Goal: Task Accomplishment & Management: Use online tool/utility

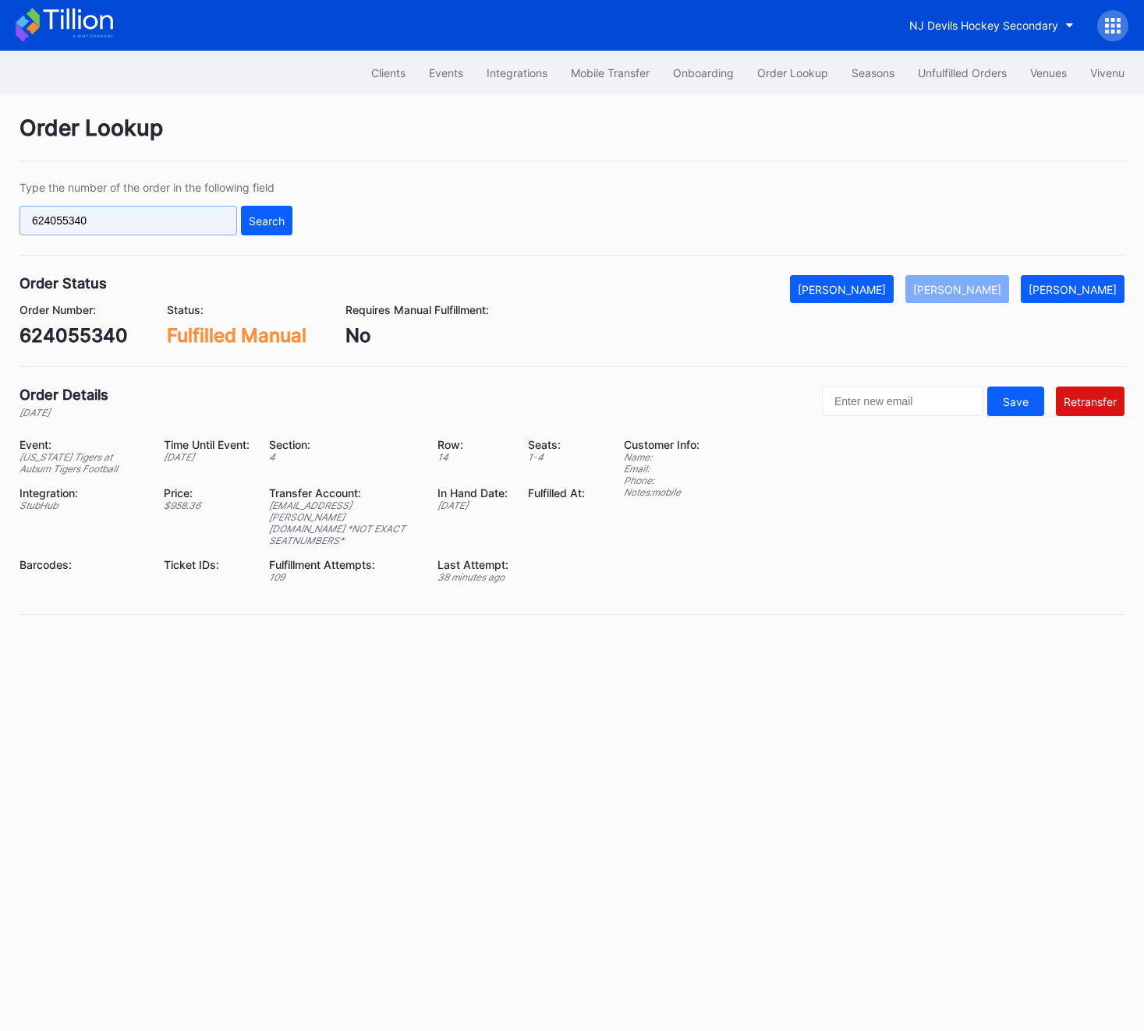
click at [126, 213] on input "624055340" at bounding box center [127, 221] width 217 height 30
paste input "3170055"
type input "623170055"
click at [263, 214] on div "Search" at bounding box center [267, 220] width 36 height 13
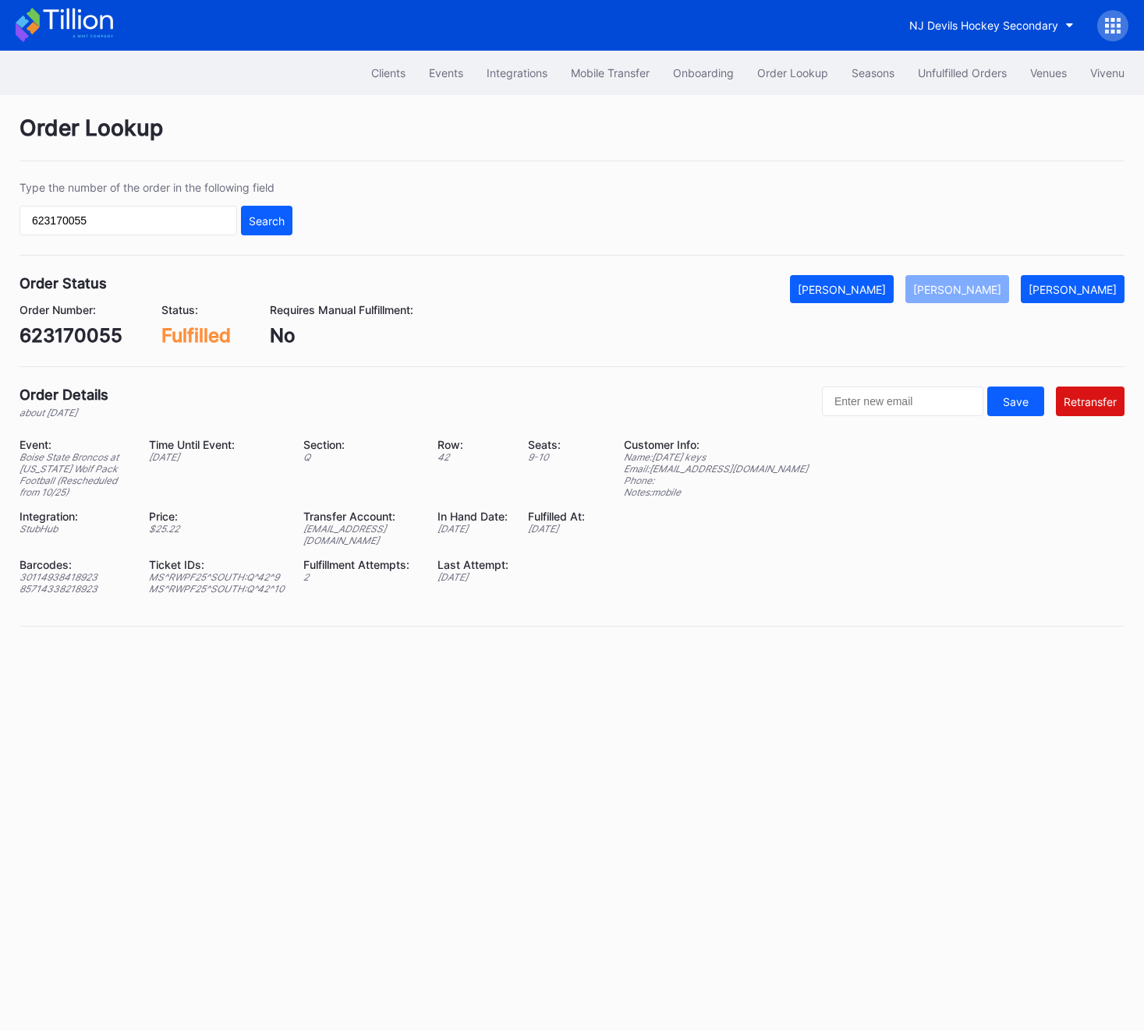
click at [361, 546] on div "Transfer Account: ed-175641@eventdynamic.com" at bounding box center [370, 528] width 134 height 37
click at [359, 542] on div "[EMAIL_ADDRESS][DOMAIN_NAME]" at bounding box center [360, 534] width 115 height 23
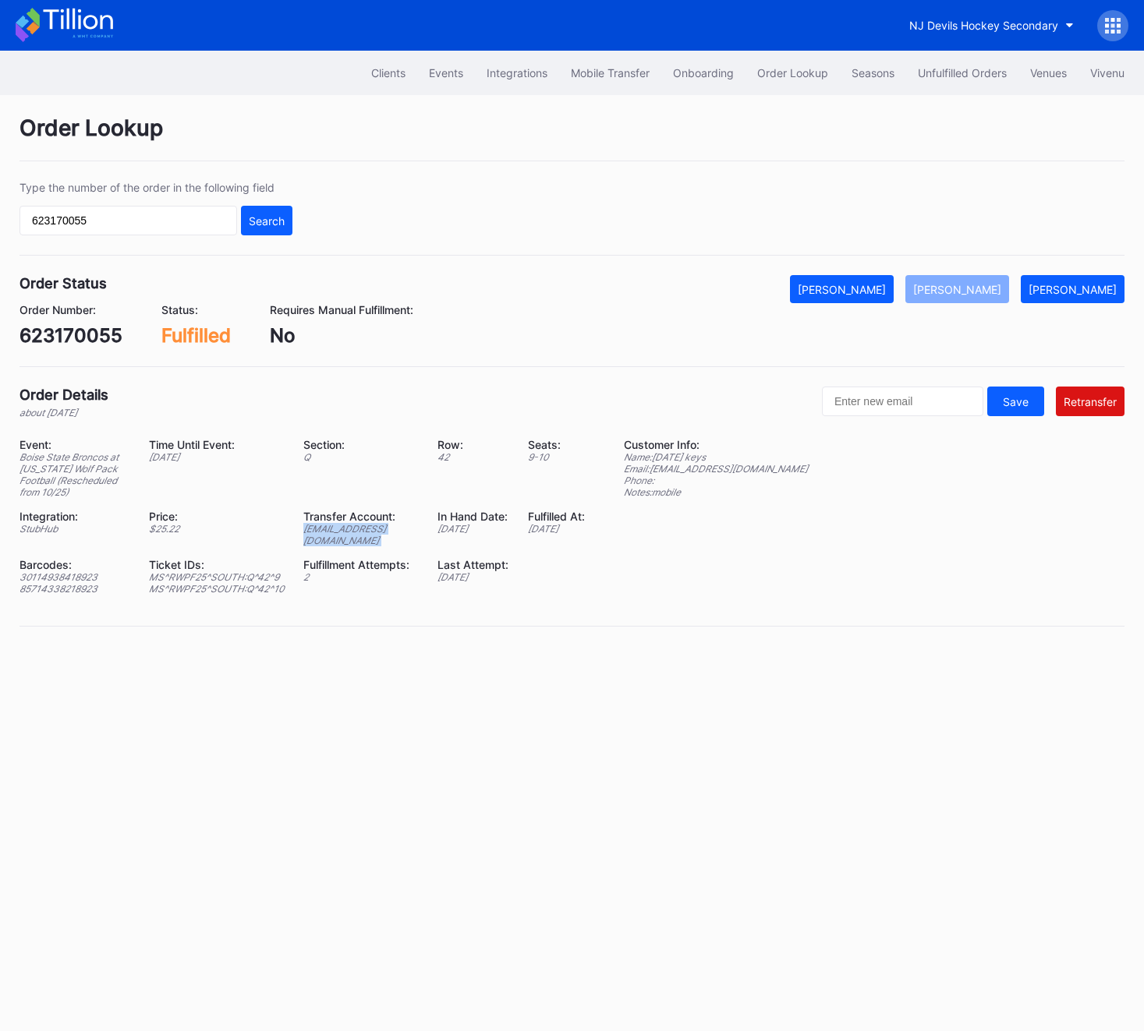
copy div "[EMAIL_ADDRESS][DOMAIN_NAME]"
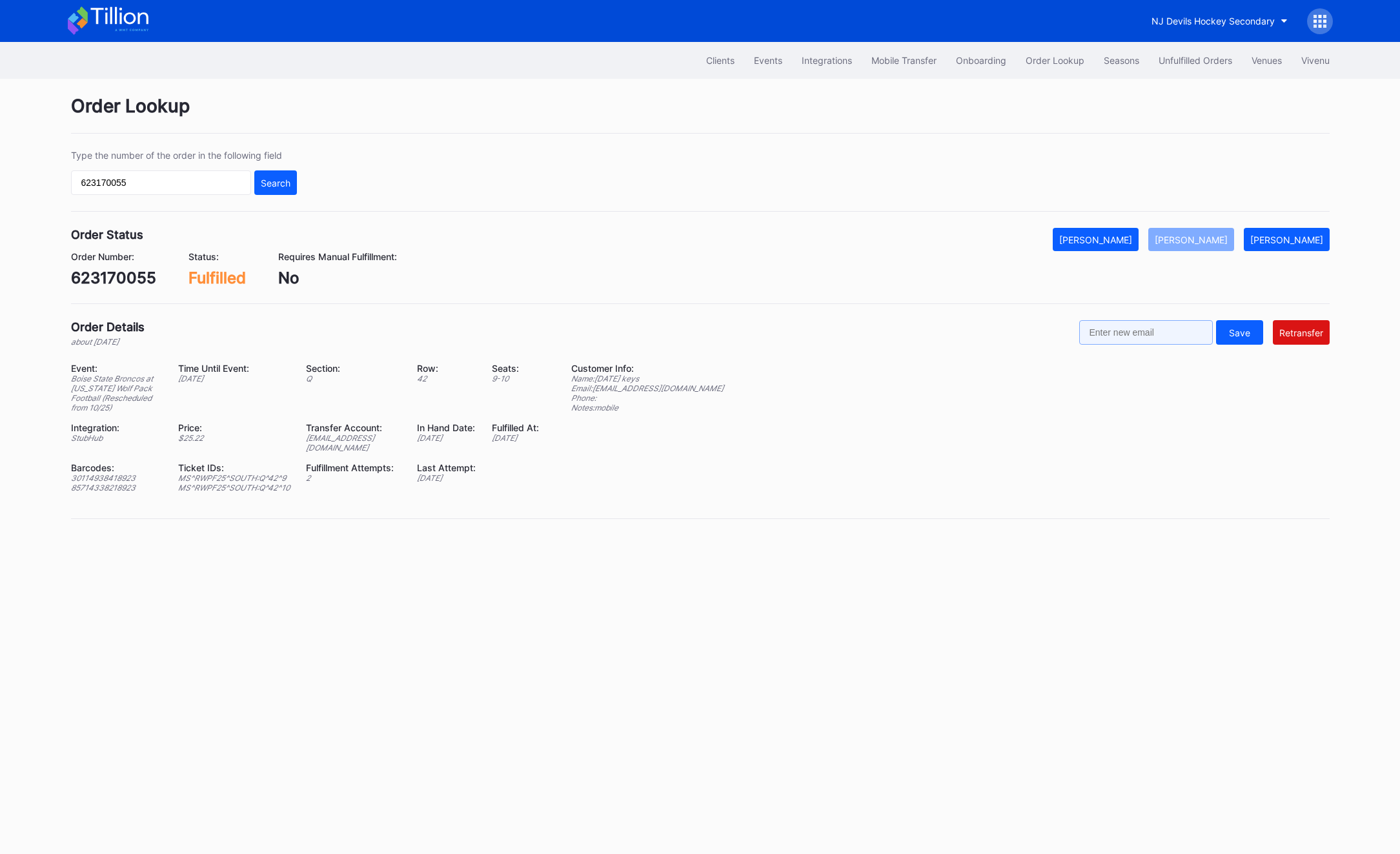
click at [946, 324] on input "text" at bounding box center [1145, 333] width 133 height 25
paste input "[EMAIL_ADDRESS][DOMAIN_NAME]"
type input "[EMAIL_ADDRESS][DOMAIN_NAME]"
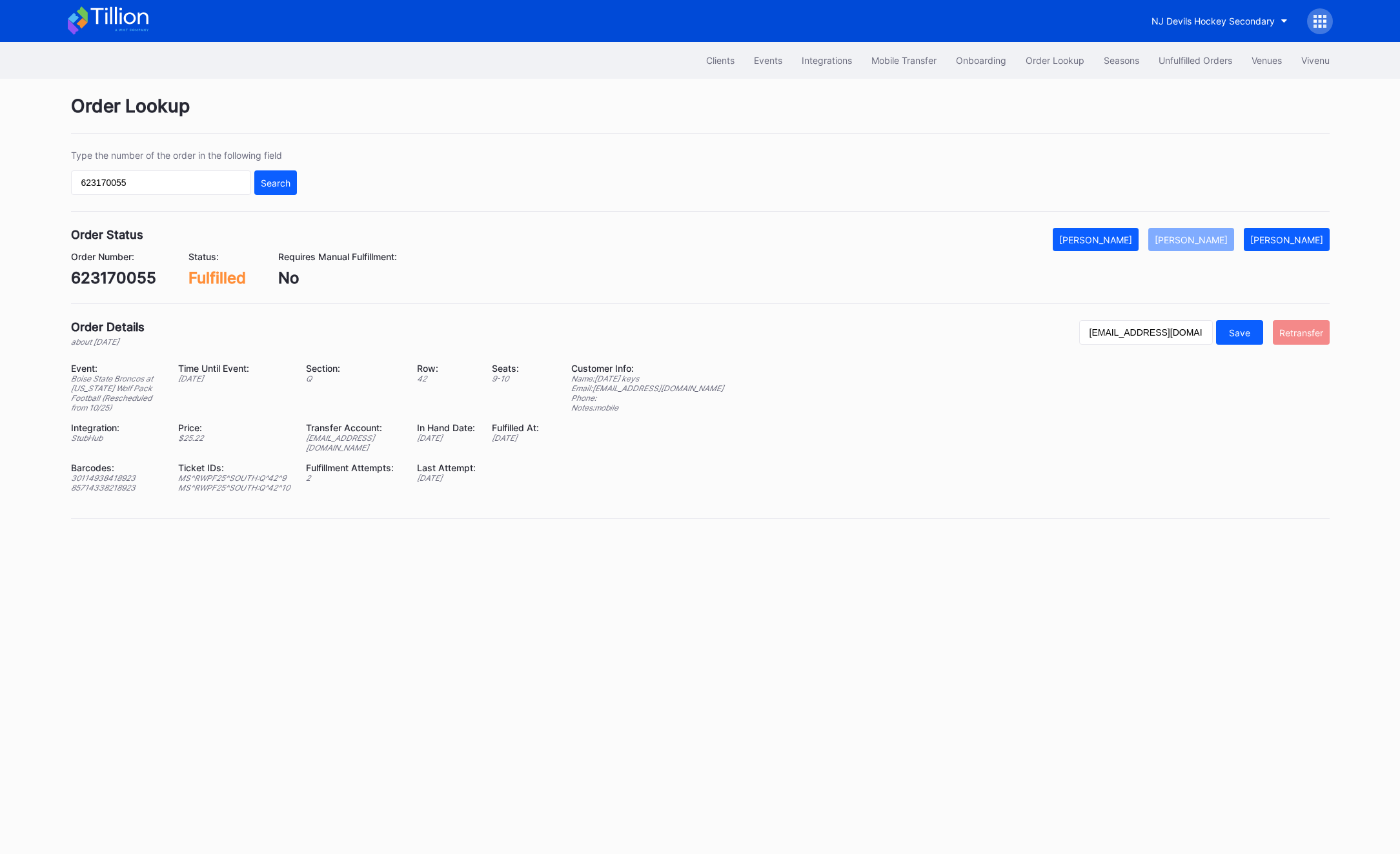
click at [946, 335] on div "Retransfer" at bounding box center [1301, 332] width 44 height 11
click at [95, 268] on div "Order Number: 623170055" at bounding box center [113, 269] width 85 height 36
copy div "623170055"
